Goal: Transaction & Acquisition: Obtain resource

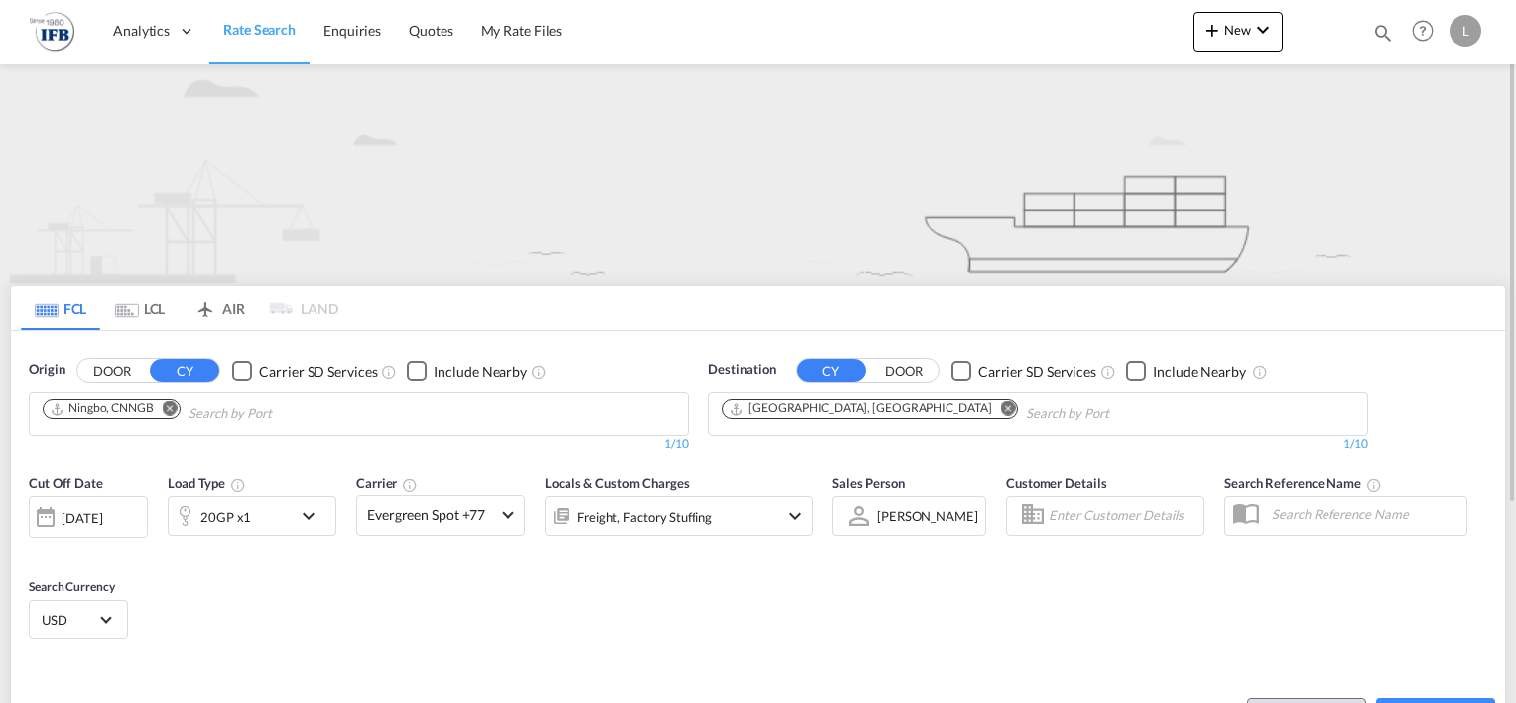
click at [170, 406] on md-icon "Remove" at bounding box center [170, 408] width 15 height 15
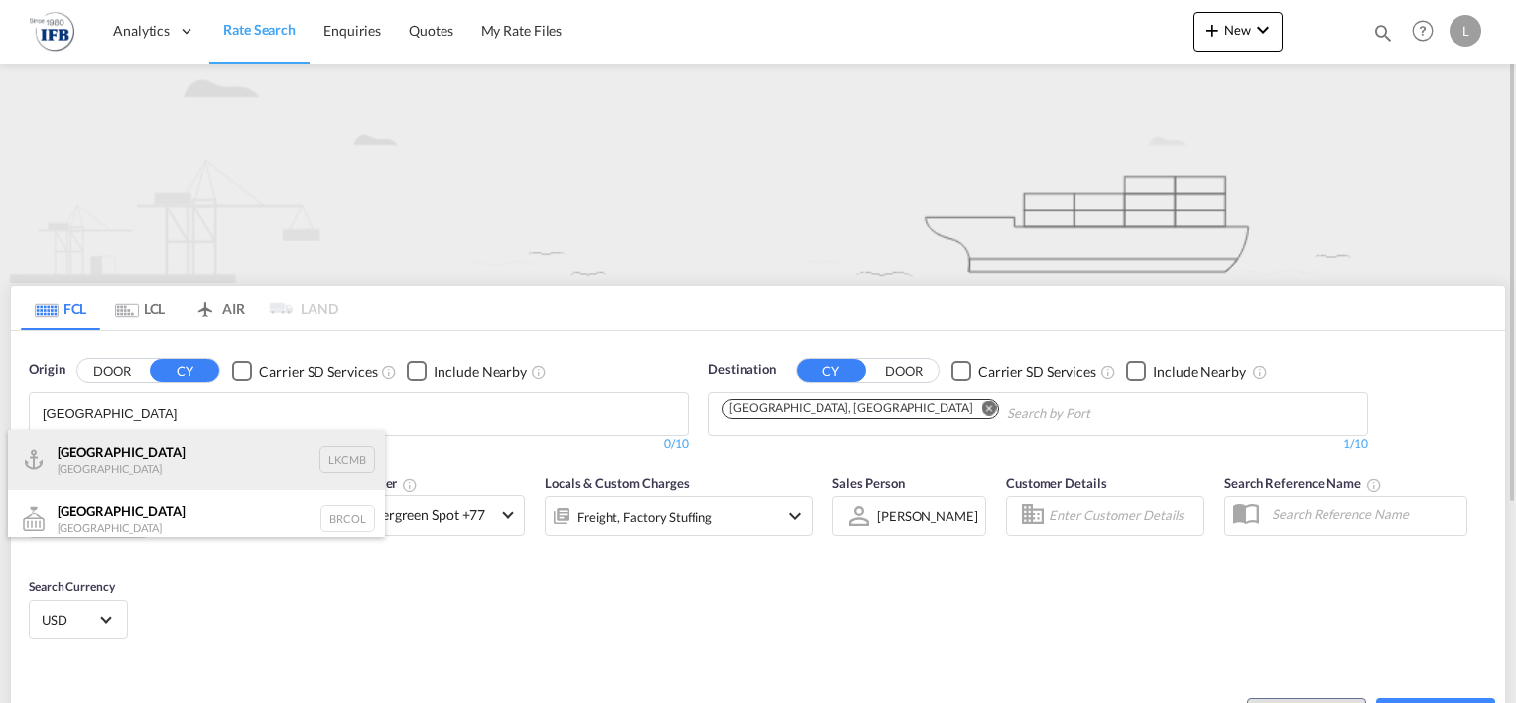
type input "[GEOGRAPHIC_DATA]"
click at [151, 459] on div "Colombo [GEOGRAPHIC_DATA] LKCMB" at bounding box center [196, 460] width 377 height 60
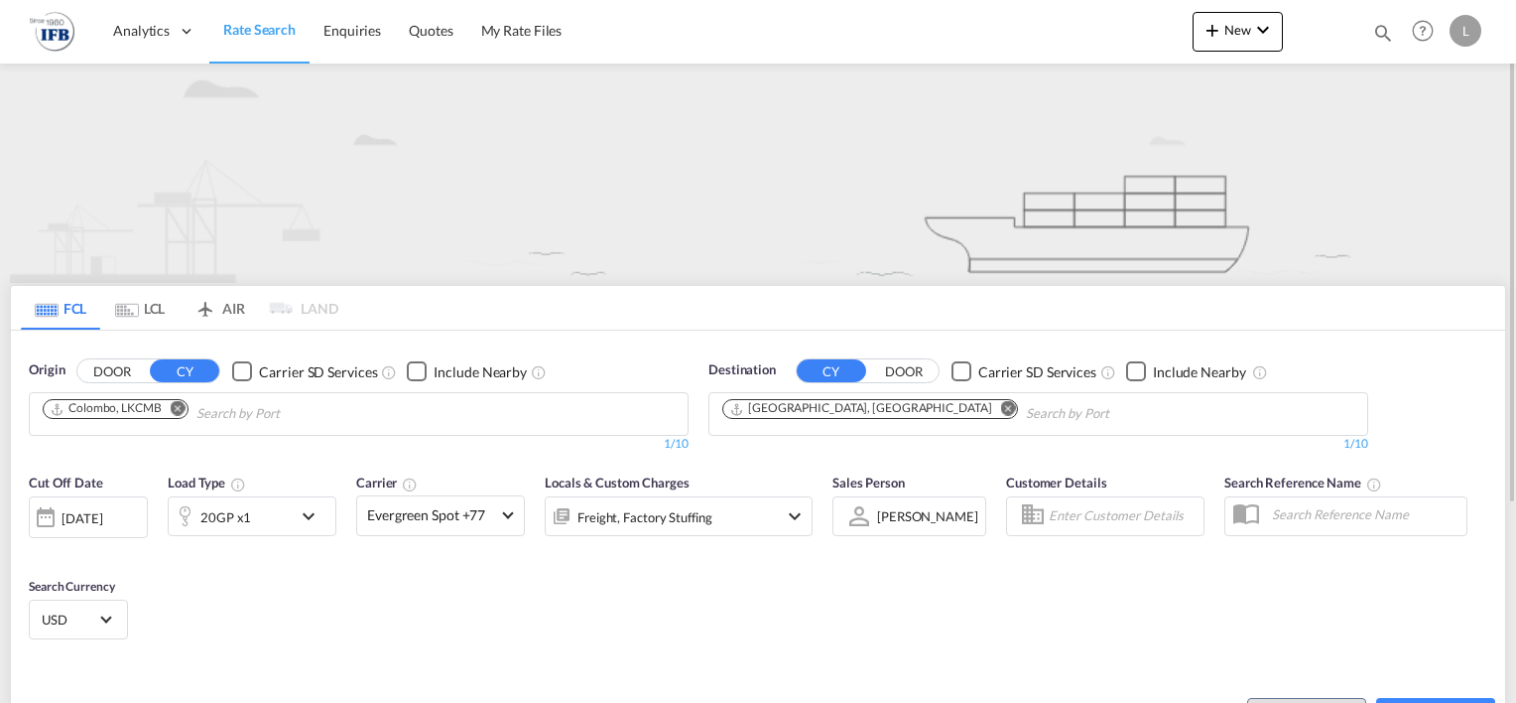
click at [1001, 408] on md-icon "Remove" at bounding box center [1008, 408] width 15 height 15
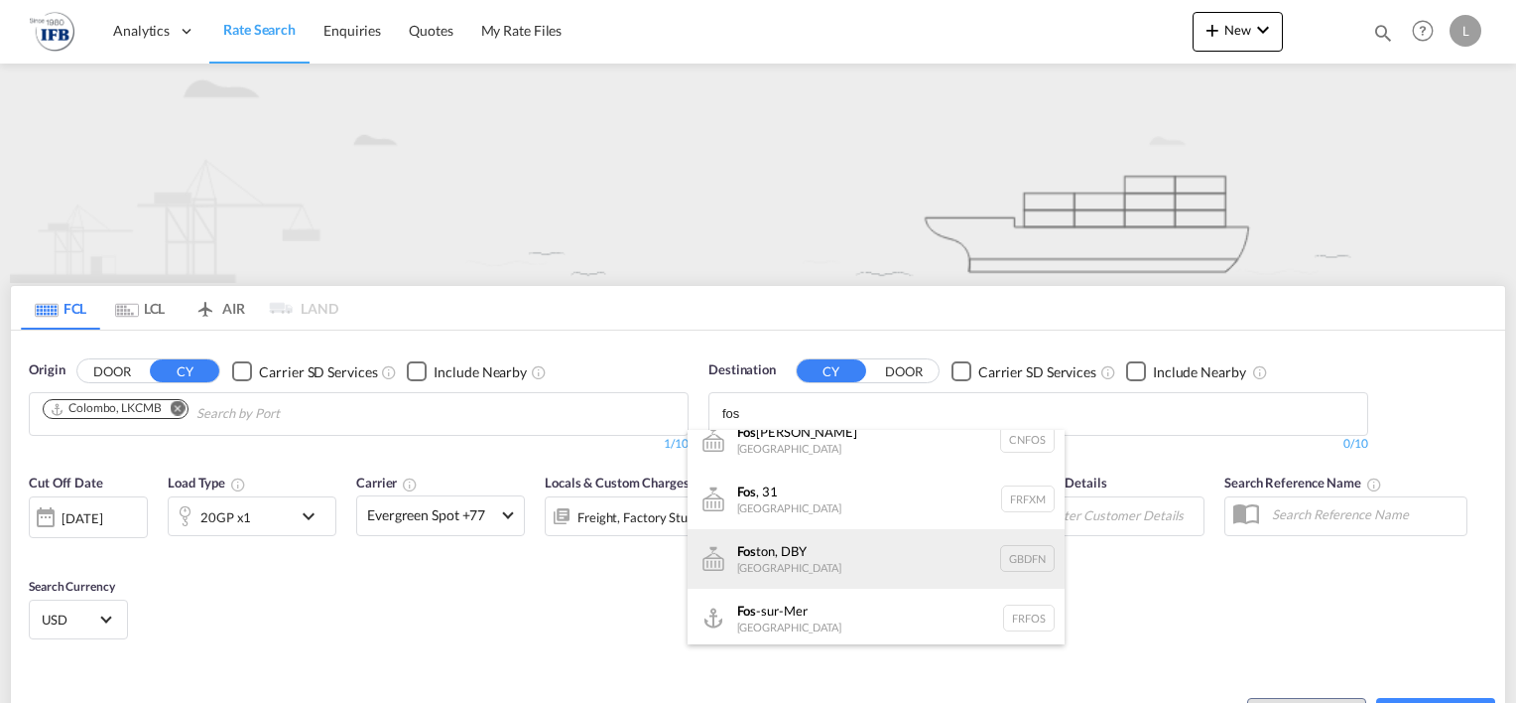
scroll to position [24, 0]
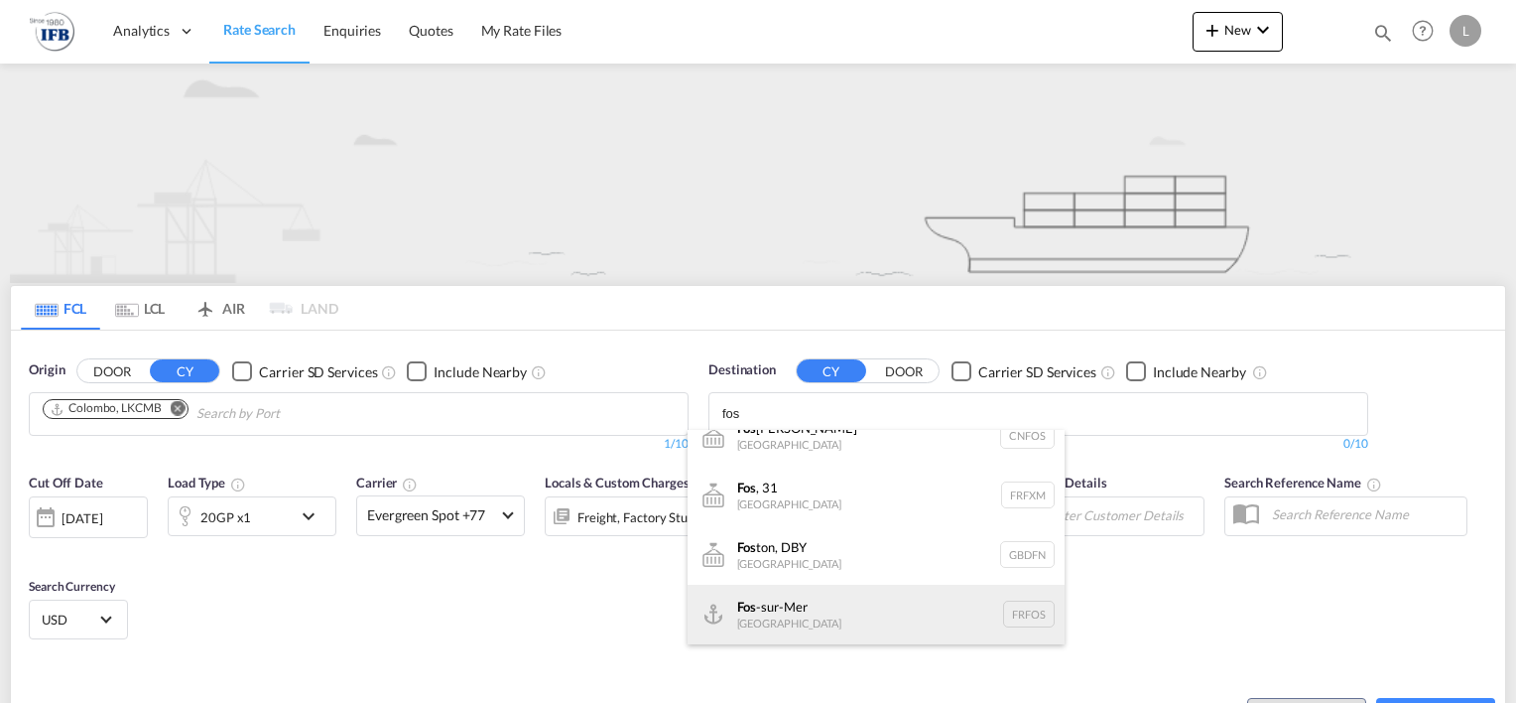
type input "fos"
click at [794, 603] on div "Fos -sur-Mer [GEOGRAPHIC_DATA] [GEOGRAPHIC_DATA]" at bounding box center [876, 614] width 377 height 60
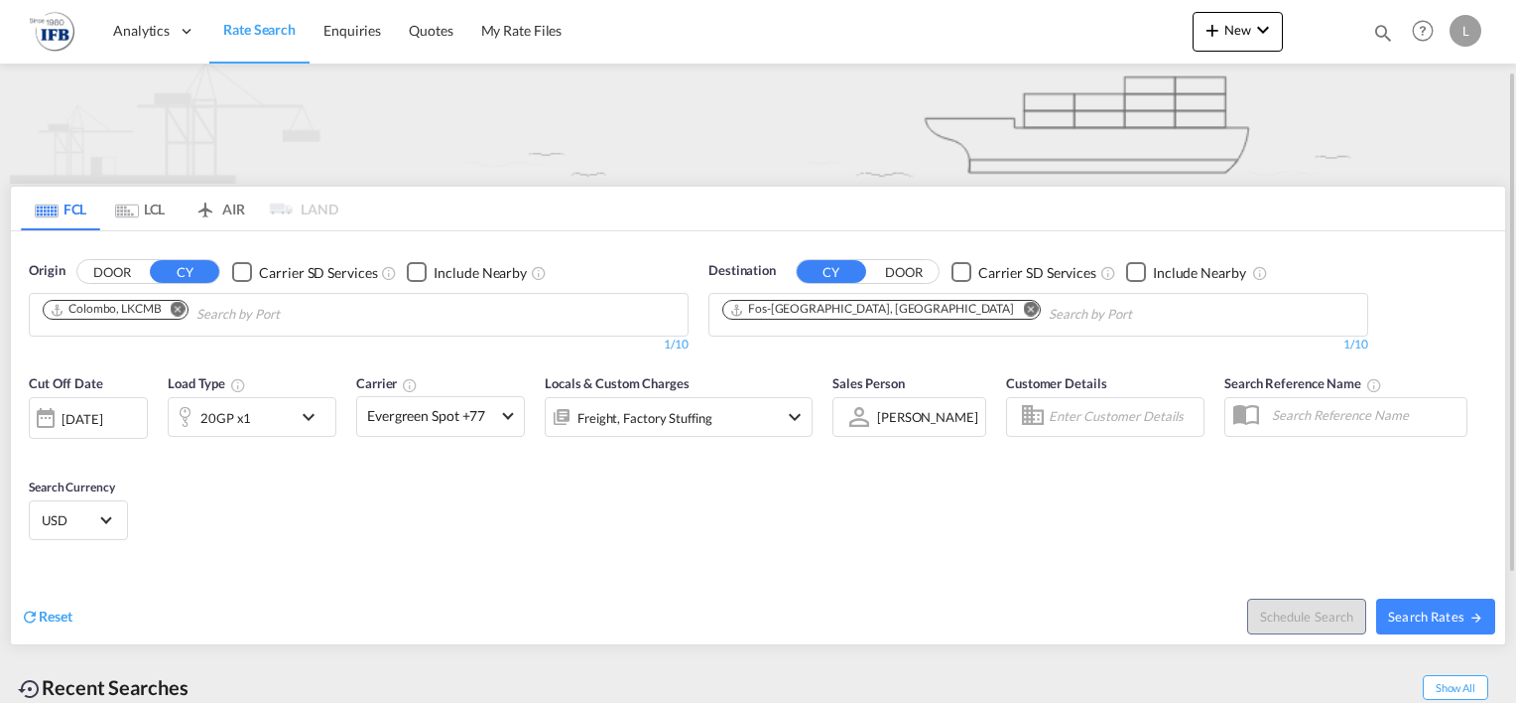
scroll to position [198, 0]
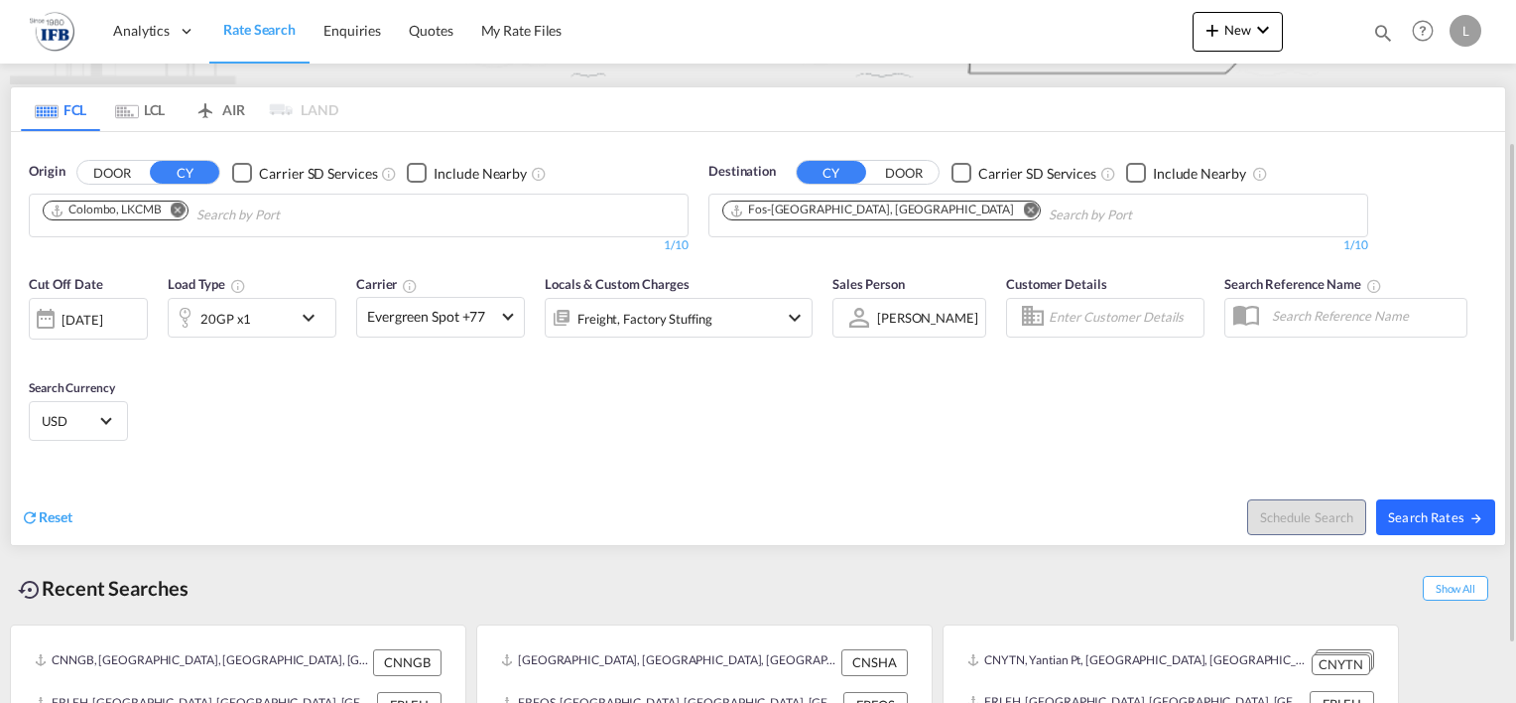
click at [1429, 513] on span "Search Rates" at bounding box center [1435, 517] width 95 height 16
type input "LKCMB to FRFOS / [DATE]"
